Goal: Task Accomplishment & Management: Complete application form

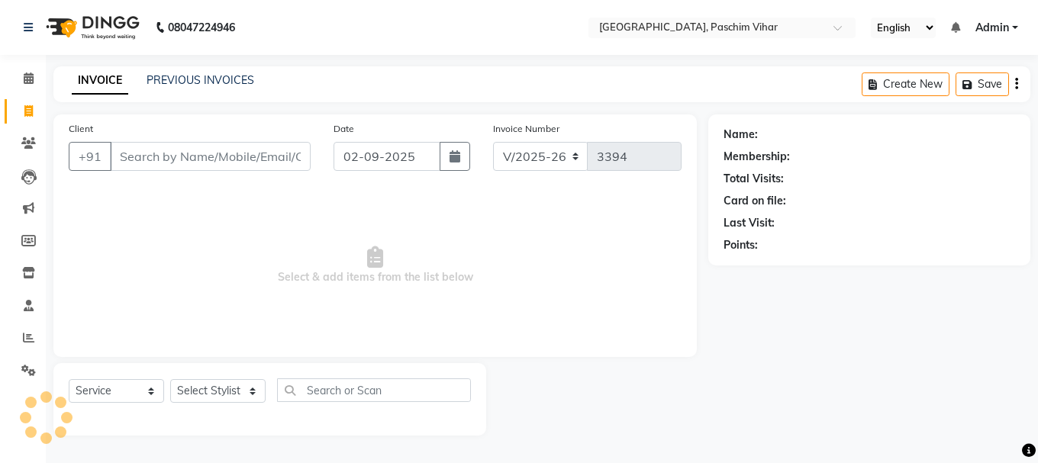
select select "223"
select select "service"
type input "h"
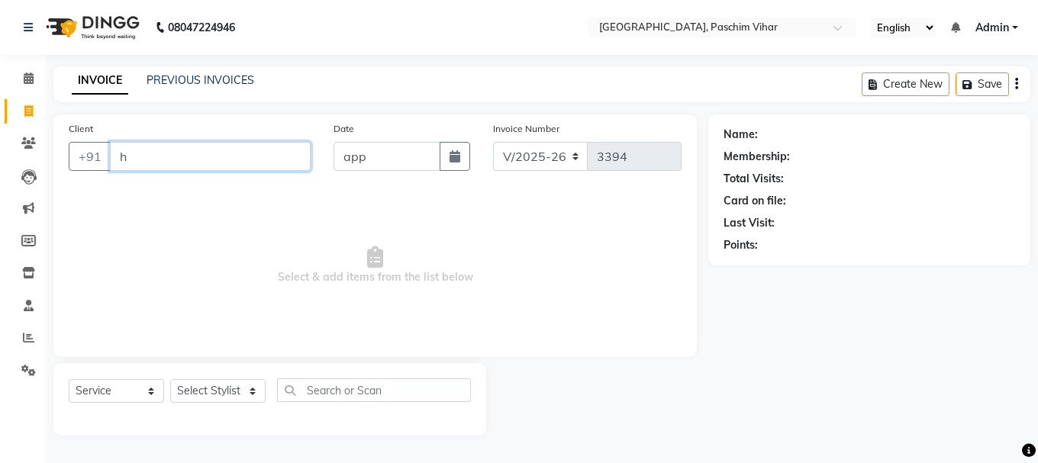
click at [162, 152] on input "h" at bounding box center [210, 156] width 201 height 29
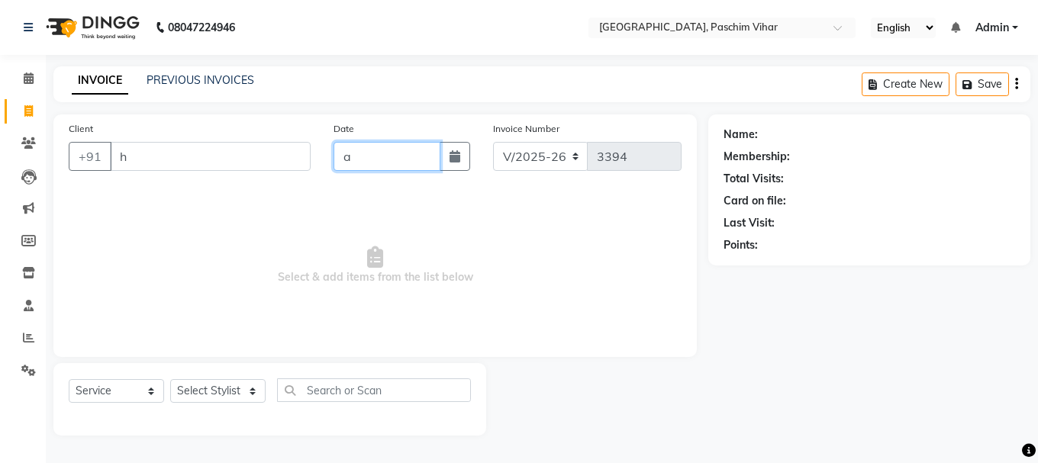
type input "a"
drag, startPoint x: 160, startPoint y: 138, endPoint x: 175, endPoint y: 136, distance: 14.7
click at [181, 135] on div "Client +91 h" at bounding box center [189, 152] width 265 height 63
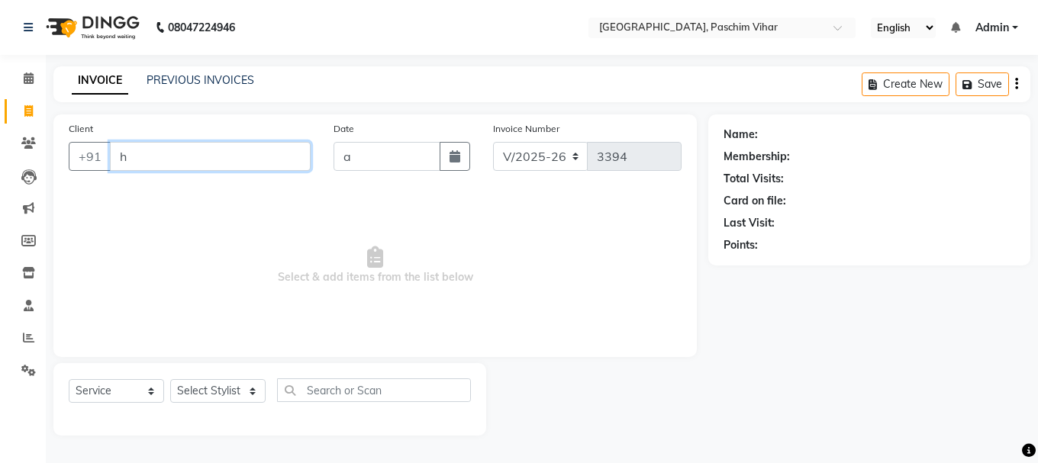
click at [163, 154] on input "h" at bounding box center [210, 156] width 201 height 29
select select "64831"
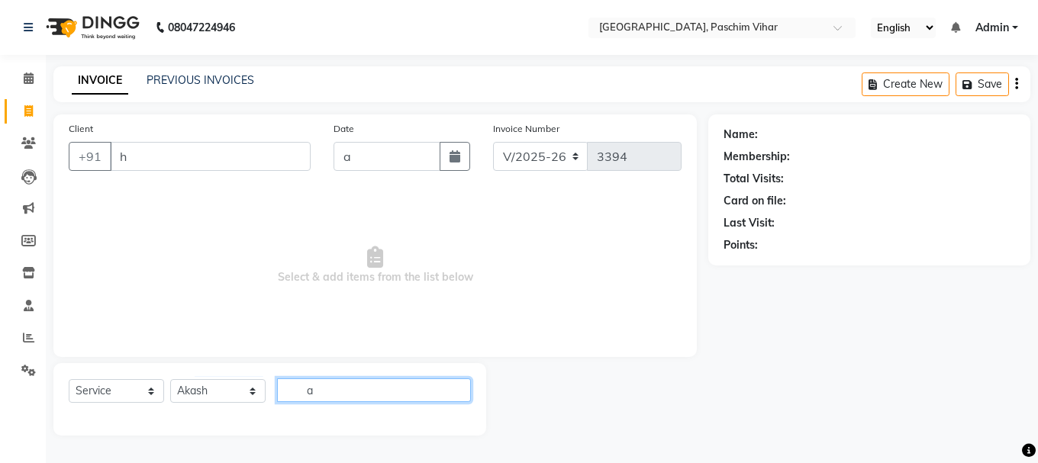
type input "a"
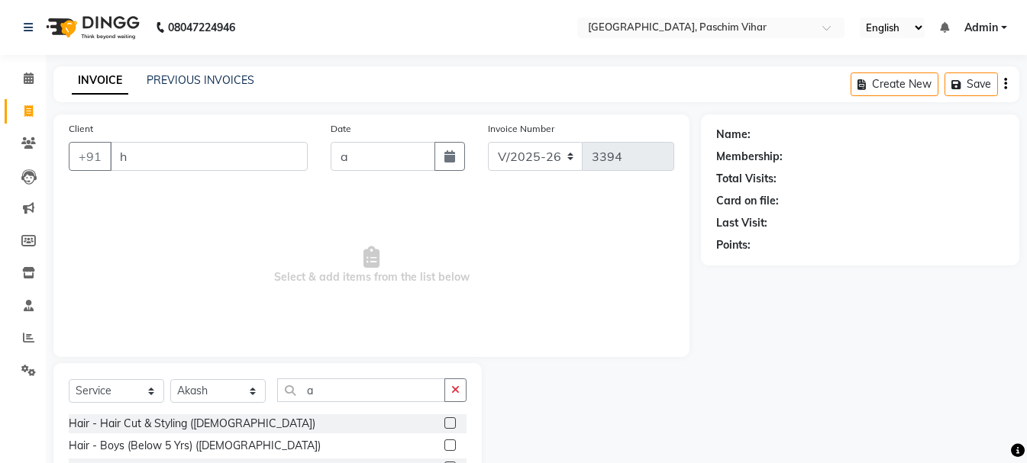
scroll to position [104, 0]
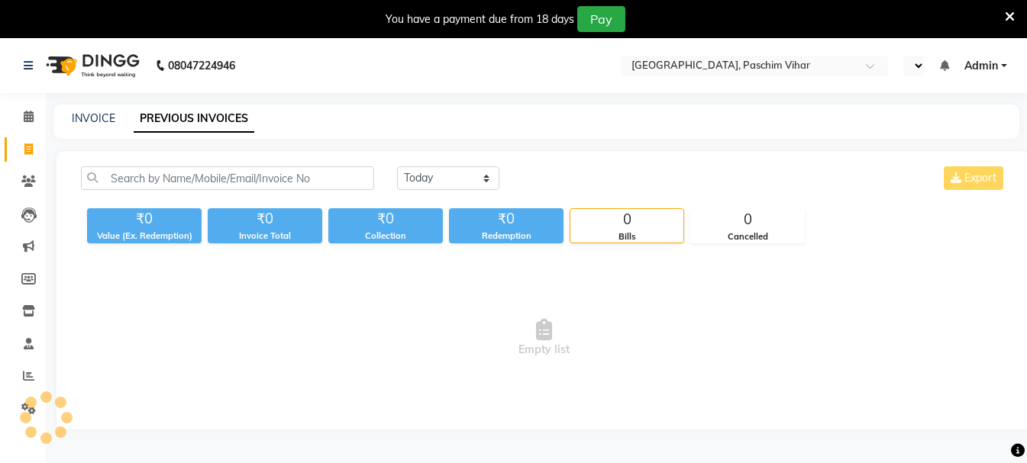
select select "en"
click at [1000, 9] on div "You have a payment due from 18 days Pay" at bounding box center [505, 19] width 998 height 26
click at [1007, 14] on icon at bounding box center [1009, 17] width 10 height 14
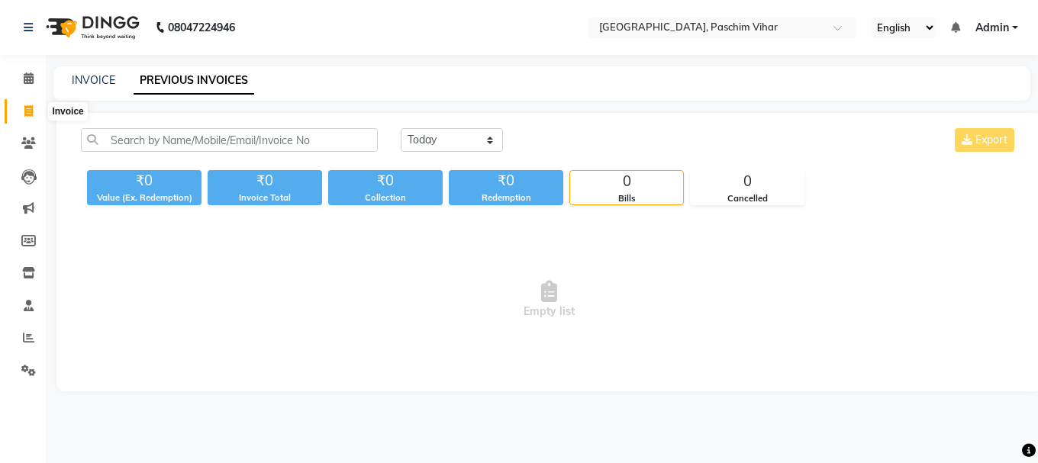
click at [25, 109] on icon at bounding box center [28, 110] width 8 height 11
drag, startPoint x: 25, startPoint y: 109, endPoint x: 73, endPoint y: 104, distance: 48.4
click at [26, 108] on icon at bounding box center [28, 110] width 8 height 11
select select "service"
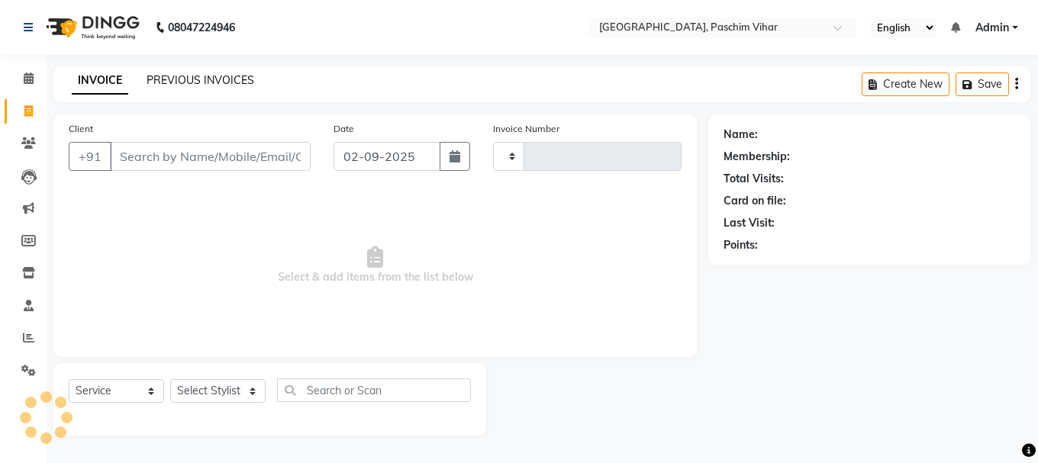
click at [213, 77] on link "PREVIOUS INVOICES" at bounding box center [201, 80] width 108 height 14
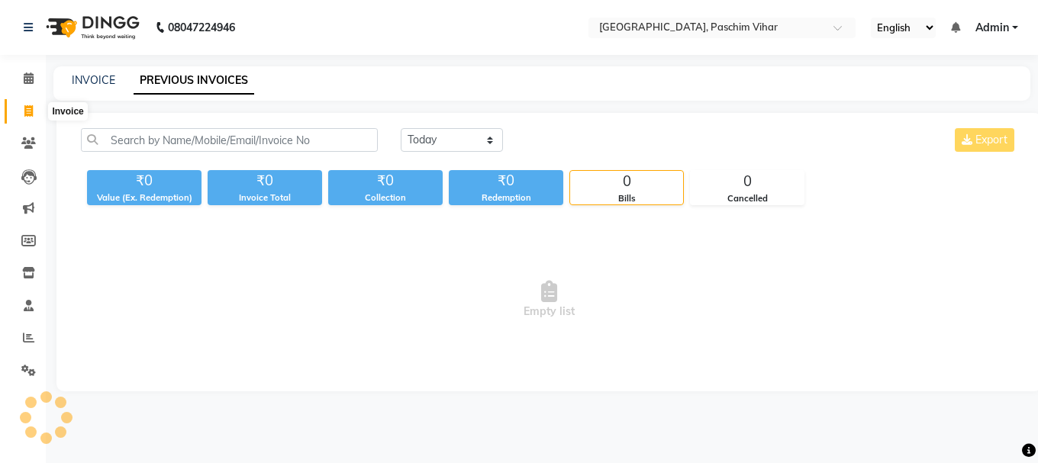
click at [27, 107] on icon at bounding box center [28, 110] width 8 height 11
select select "service"
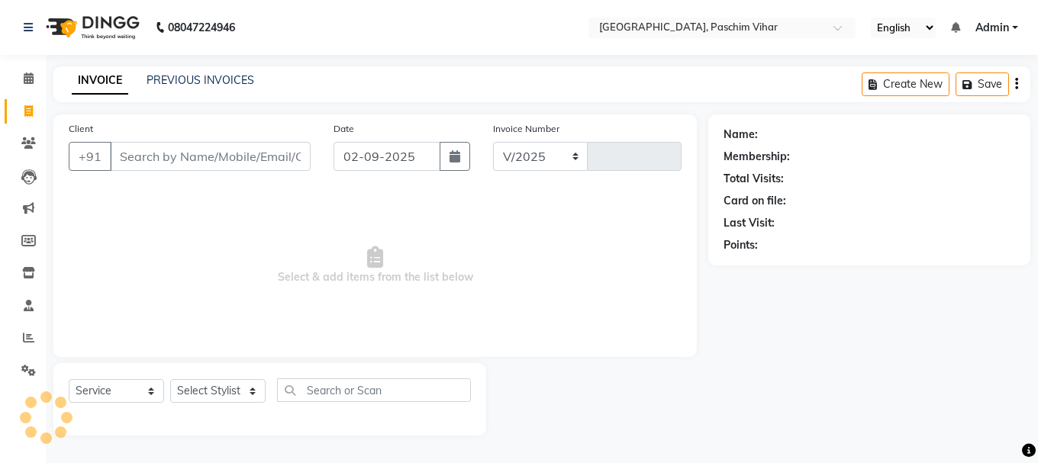
select select "223"
type input "3394"
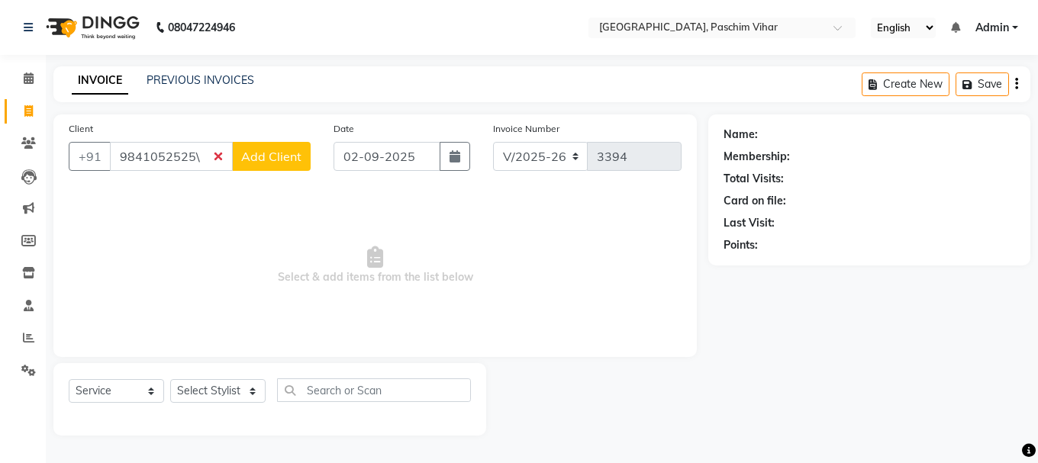
type input "9841052525\"
